Goal: Find specific page/section: Find specific page/section

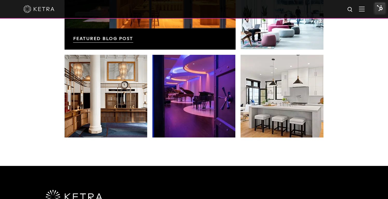
scroll to position [956, 0]
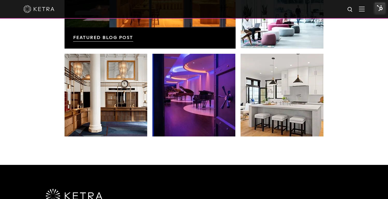
click at [146, 172] on div at bounding box center [194, 185] width 300 height 40
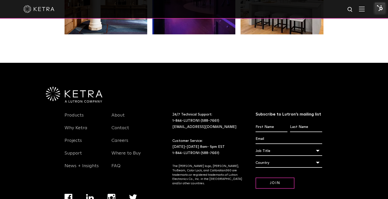
scroll to position [1056, 0]
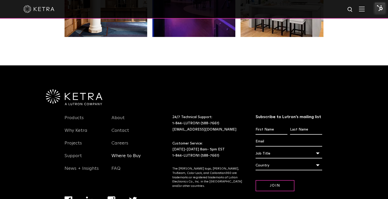
click at [118, 154] on link "Where to Buy" at bounding box center [125, 159] width 29 height 12
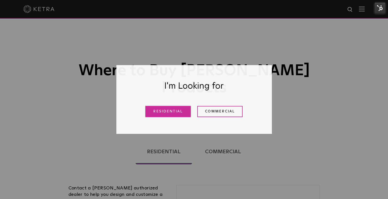
click at [171, 112] on link "Residential" at bounding box center [167, 111] width 45 height 11
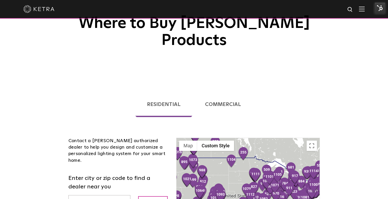
scroll to position [48, 0]
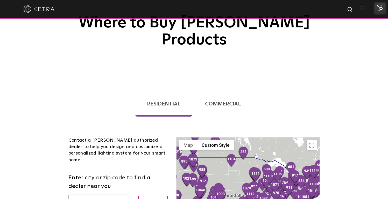
drag, startPoint x: 100, startPoint y: 175, endPoint x: 105, endPoint y: 176, distance: 5.5
click at [100, 195] on input "text" at bounding box center [99, 201] width 62 height 13
paste input "20164"
type input "20164"
click at [149, 196] on input "Apply" at bounding box center [153, 201] width 30 height 11
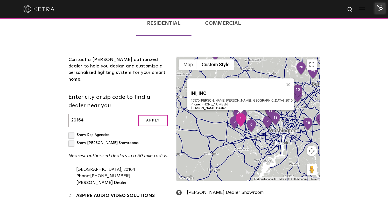
scroll to position [20, 0]
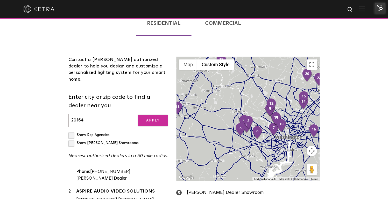
click at [152, 115] on input "Apply" at bounding box center [153, 120] width 30 height 11
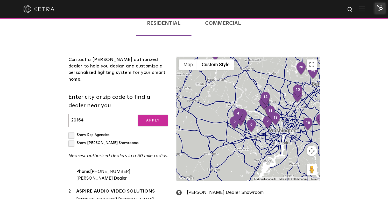
click at [152, 115] on input "Apply" at bounding box center [153, 120] width 30 height 11
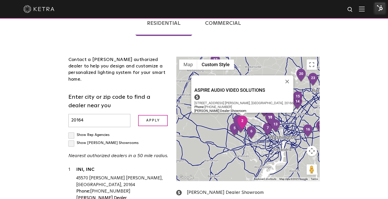
scroll to position [0, 0]
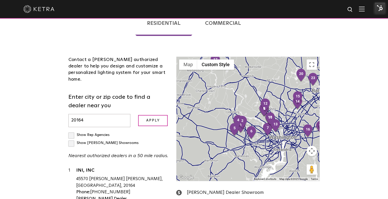
click at [159, 104] on div "Contact a [PERSON_NAME] authorized dealer to help you design and customize a pe…" at bounding box center [118, 167] width 108 height 220
click at [156, 115] on input "Apply" at bounding box center [153, 120] width 30 height 11
